Goal: Find specific page/section: Find specific page/section

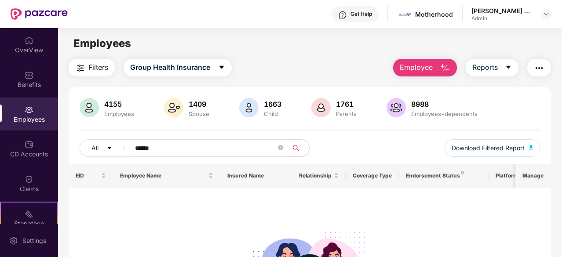
drag, startPoint x: 162, startPoint y: 147, endPoint x: 132, endPoint y: 147, distance: 29.5
click at [132, 147] on span "******" at bounding box center [207, 148] width 164 height 18
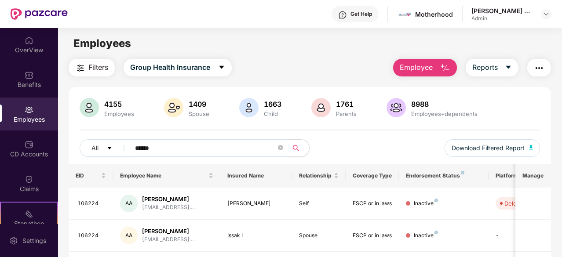
scroll to position [44, 0]
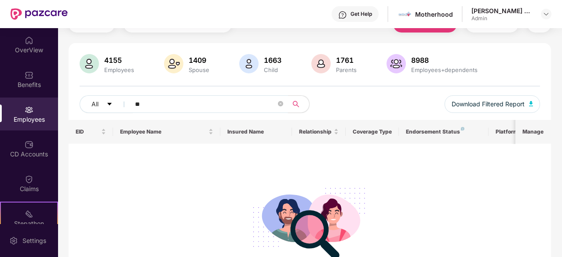
type input "*"
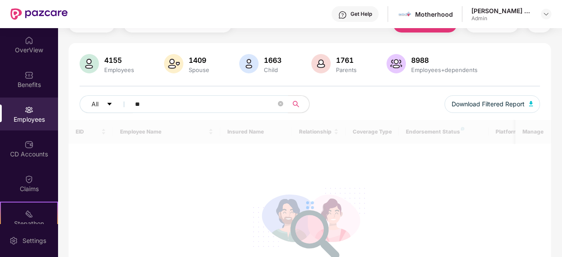
type input "*"
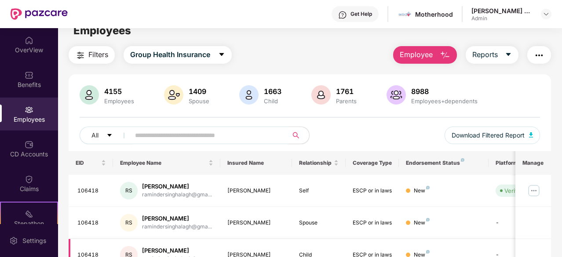
scroll to position [0, 0]
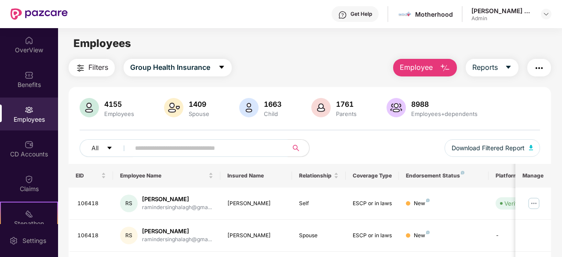
click at [276, 64] on div "Filters Group Health Insurance Employee Reports" at bounding box center [310, 68] width 483 height 18
click at [277, 57] on main "Employees Filters Group Health Insurance Employee Reports 4155 Employees 1409 S…" at bounding box center [310, 156] width 504 height 257
click at [287, 61] on div "Filters Group Health Insurance Employee Reports" at bounding box center [310, 68] width 483 height 18
